Goal: Obtain resource: Download file/media

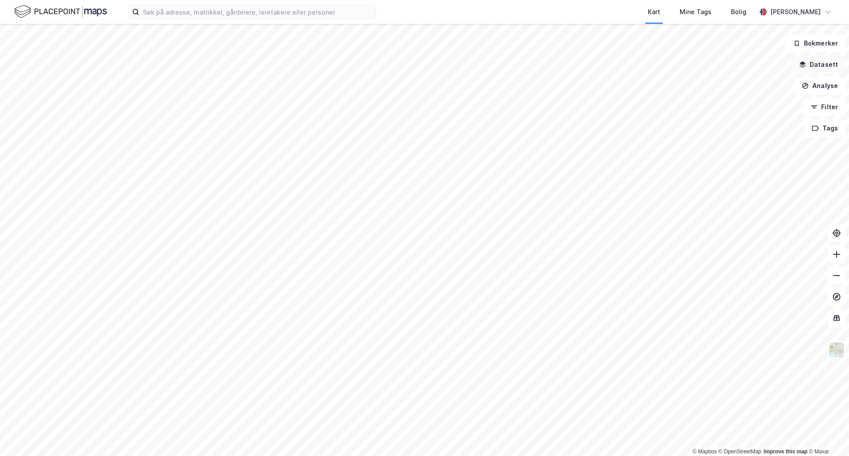
click at [814, 67] on button "Datasett" at bounding box center [819, 65] width 54 height 18
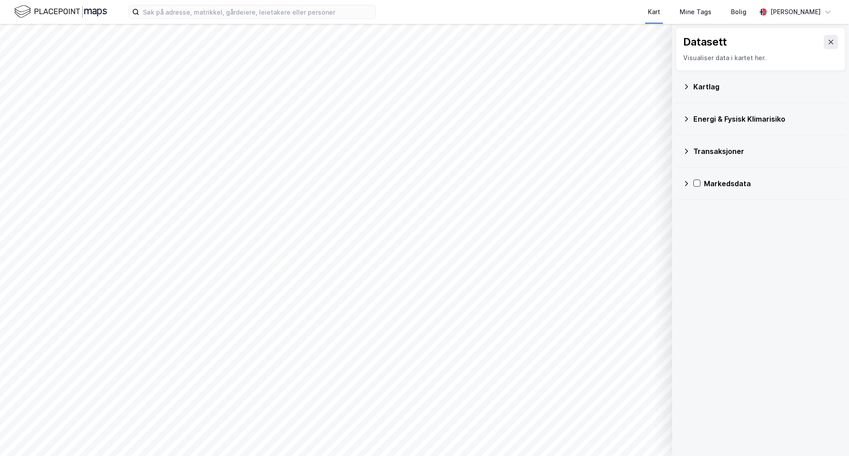
click at [710, 87] on div "Kartlag" at bounding box center [765, 86] width 145 height 11
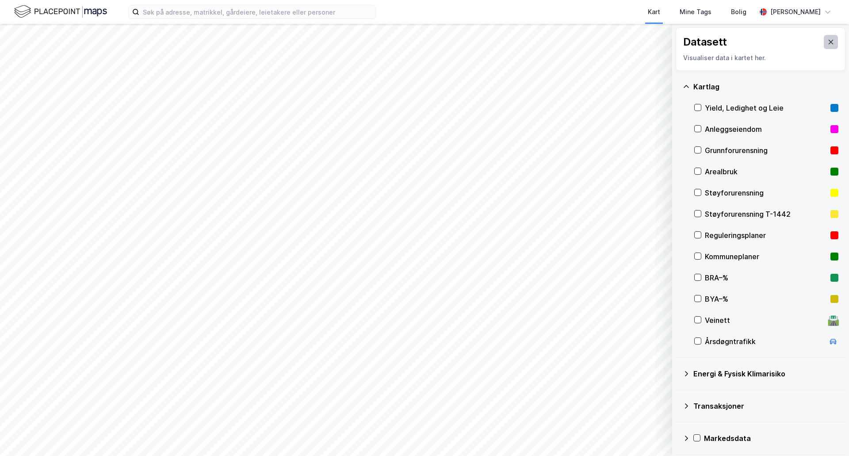
click at [829, 41] on icon at bounding box center [831, 42] width 5 height 4
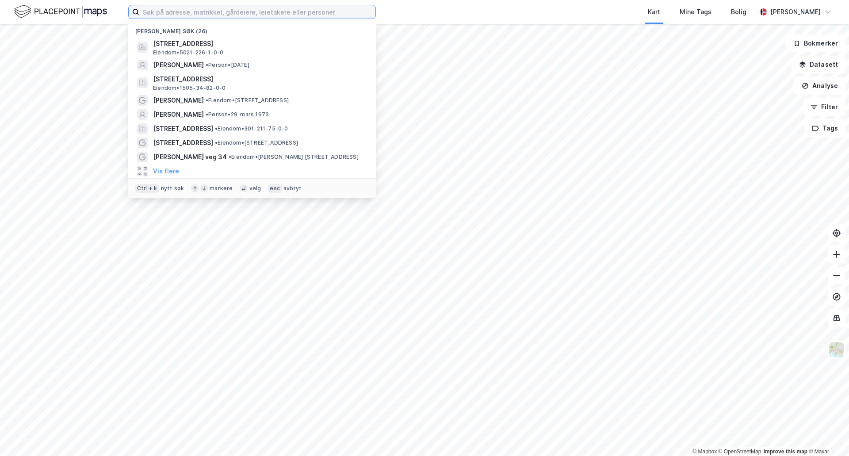
click at [257, 15] on input at bounding box center [257, 11] width 236 height 13
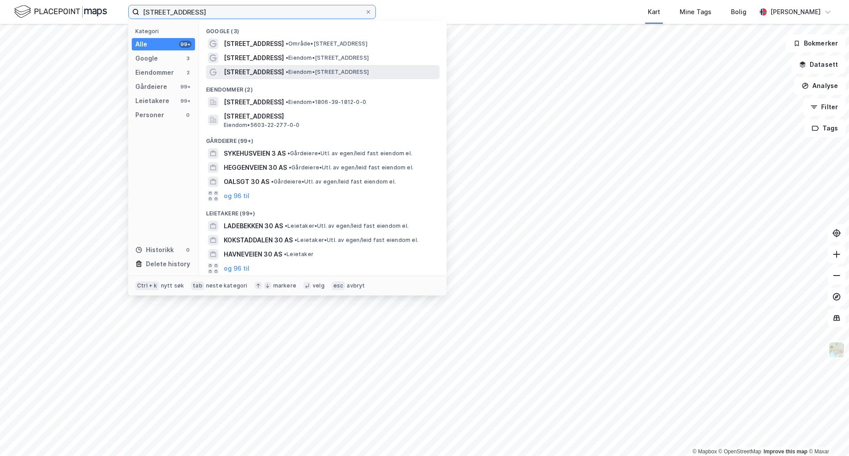
type input "[STREET_ADDRESS]"
click at [286, 70] on span "•" at bounding box center [287, 72] width 3 height 7
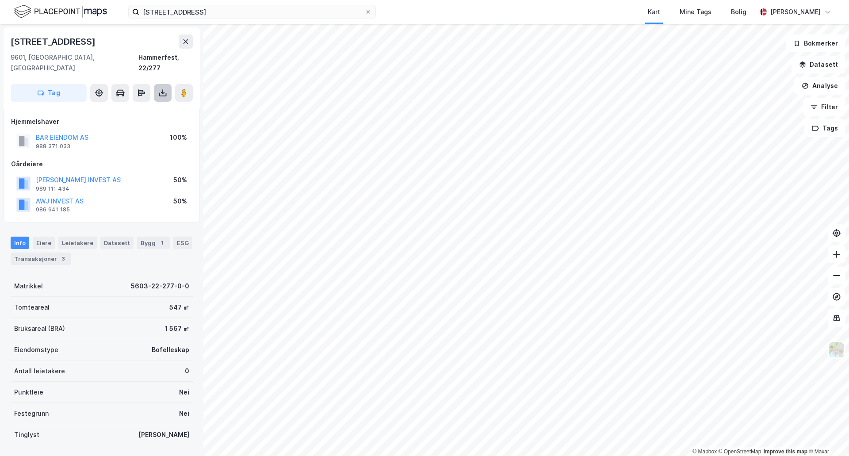
click at [166, 93] on icon at bounding box center [163, 95] width 8 height 4
click at [134, 107] on div "Last ned grunnbok" at bounding box center [118, 110] width 51 height 7
